Goal: Complete application form

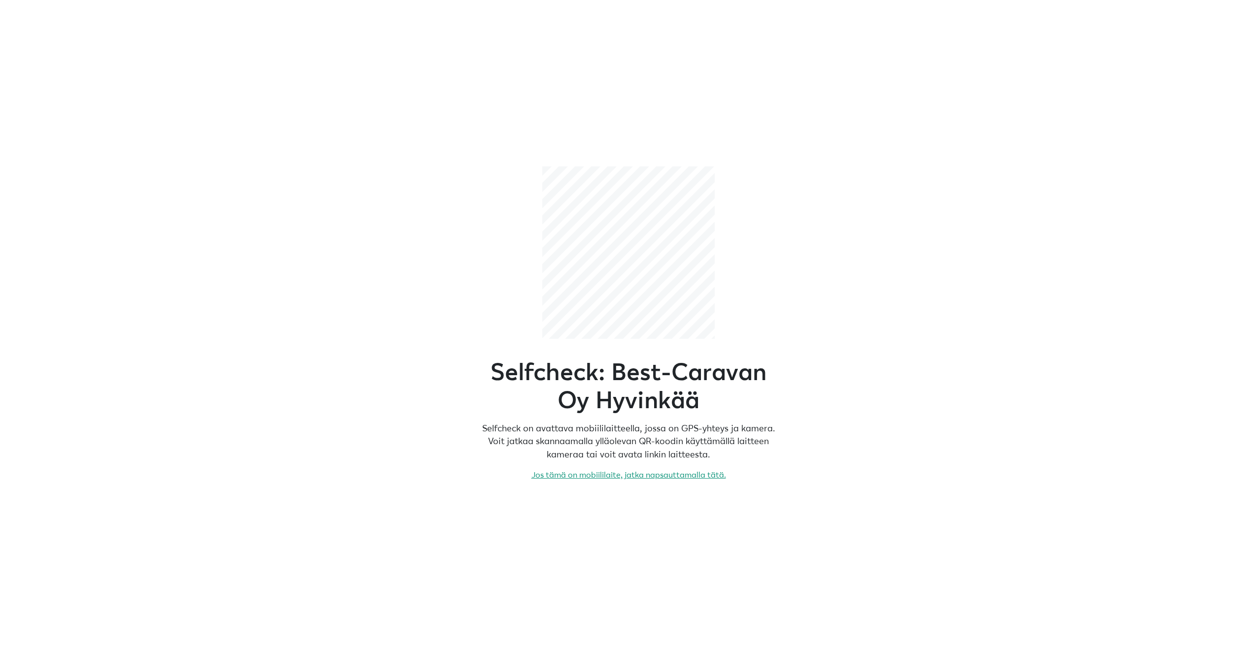
click at [570, 476] on link "Jos tämä on mobiililaite, jatka napsauttamalla tätä." at bounding box center [629, 475] width 195 height 10
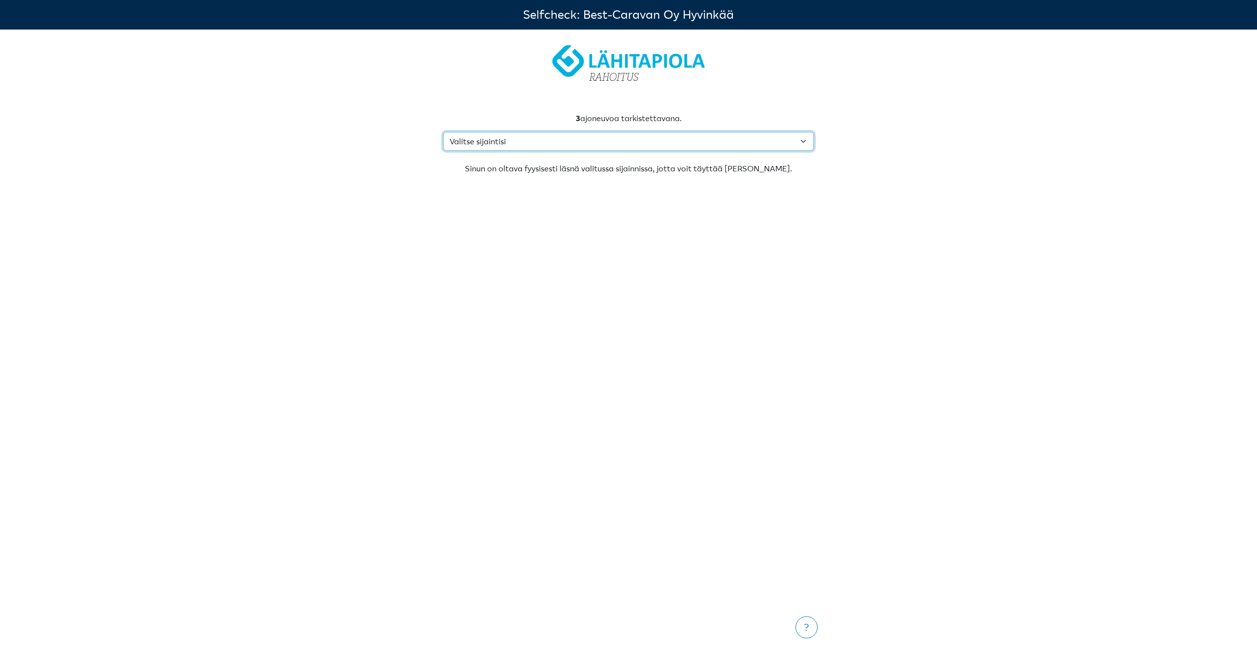
click at [808, 141] on select "Valitse sijaintisi [STREET_ADDRESS] [STREET_ADDRESS] [STREET_ADDRESS] Avainkier…" at bounding box center [628, 141] width 371 height 19
click at [807, 139] on select "Valitse sijaintisi [STREET_ADDRESS] [STREET_ADDRESS] [STREET_ADDRESS] Avainkier…" at bounding box center [628, 141] width 371 height 19
select select "-1"
click at [443, 132] on select "Valitse sijaintisi [STREET_ADDRESS] [STREET_ADDRESS] [STREET_ADDRESS] Avainkier…" at bounding box center [628, 141] width 371 height 19
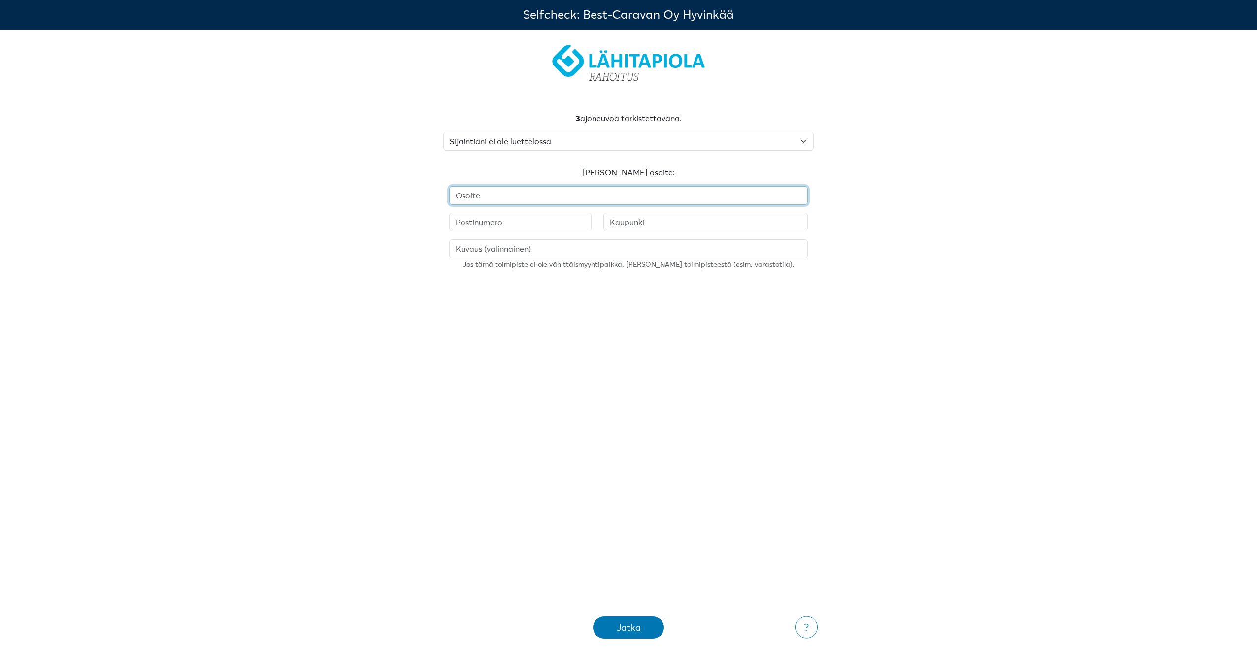
click at [566, 191] on input "text" at bounding box center [628, 195] width 359 height 19
paste input "[STREET_ADDRESS]"
type input "[STREET_ADDRESS]"
click at [494, 223] on input "text" at bounding box center [520, 222] width 142 height 19
paste input "95336"
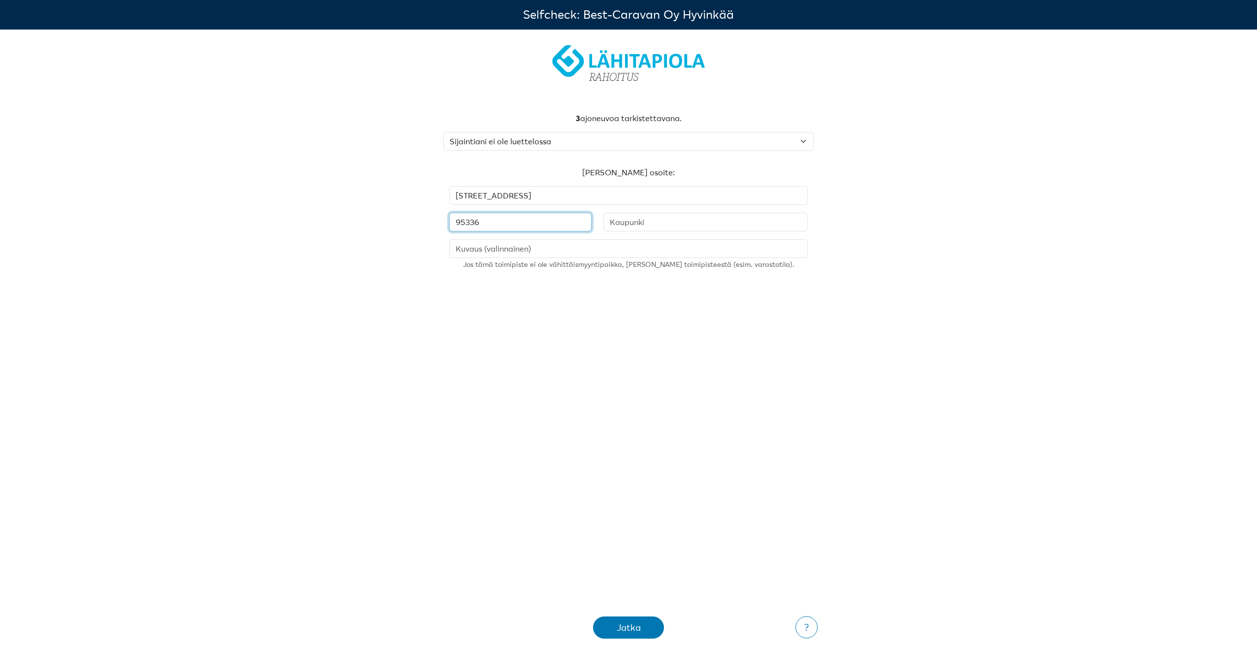
type input "95336"
click at [652, 215] on input "text" at bounding box center [706, 222] width 204 height 19
type input "Haaparanta"
click at [611, 629] on div "Jatka" at bounding box center [629, 627] width 46 height 13
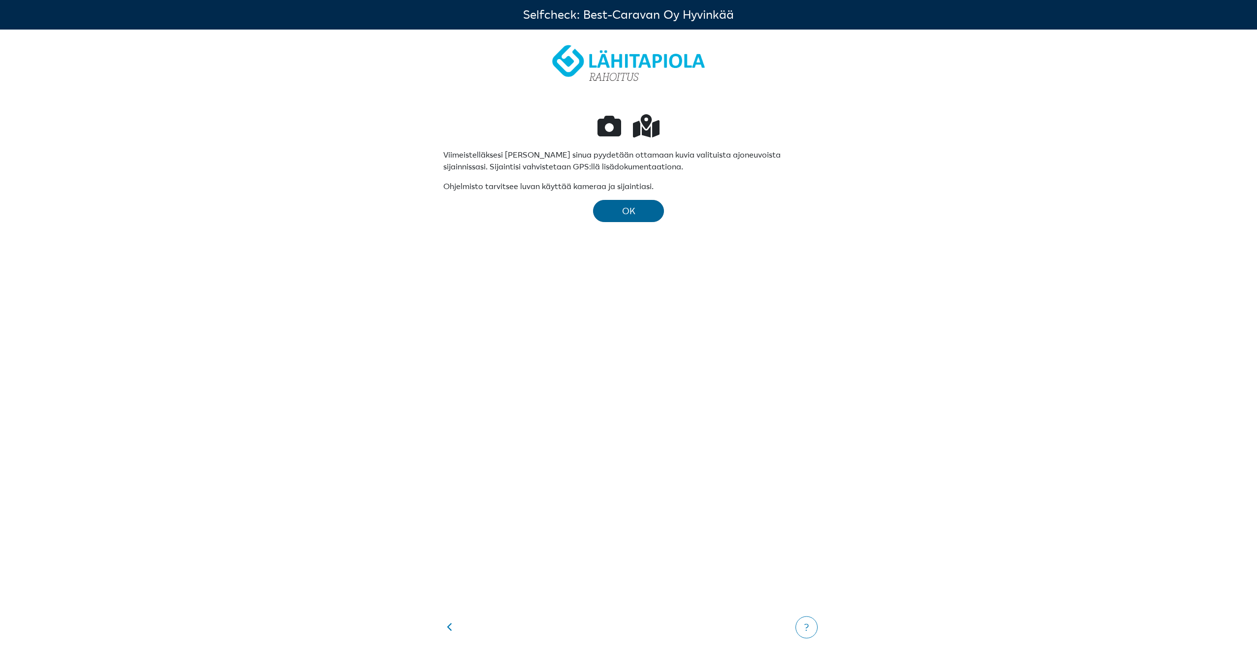
click at [623, 210] on span "OK" at bounding box center [628, 210] width 13 height 11
click at [618, 209] on div "OK" at bounding box center [629, 210] width 46 height 13
click at [640, 202] on button "OK" at bounding box center [628, 211] width 71 height 22
click at [605, 206] on button "OK" at bounding box center [628, 211] width 71 height 22
click at [451, 621] on div "button" at bounding box center [449, 627] width 5 height 13
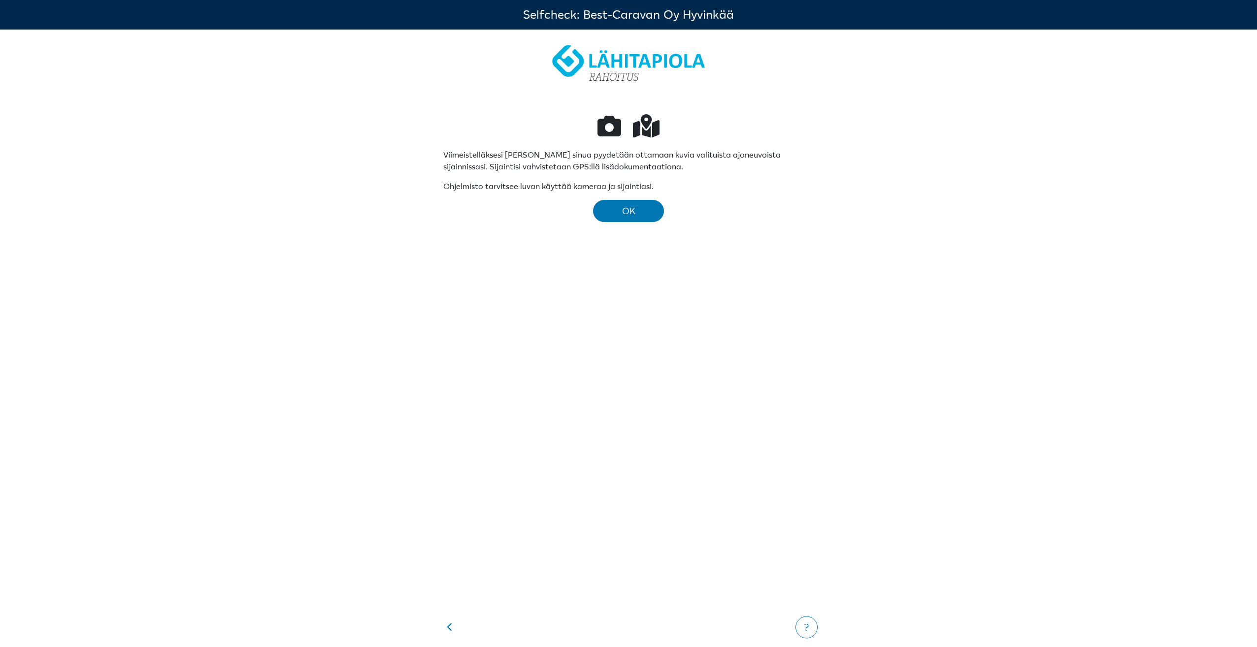
select select "-1"
